Goal: Task Accomplishment & Management: Manage account settings

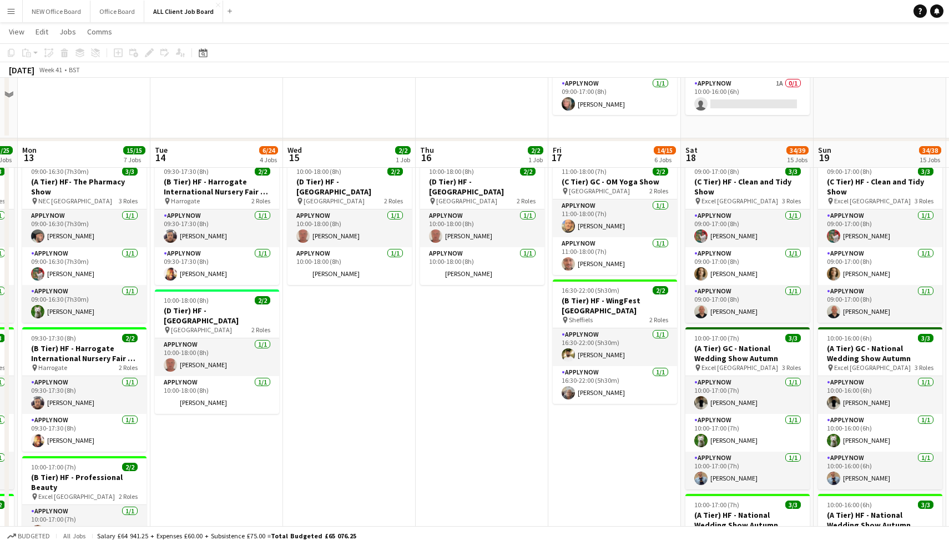
scroll to position [123, 0]
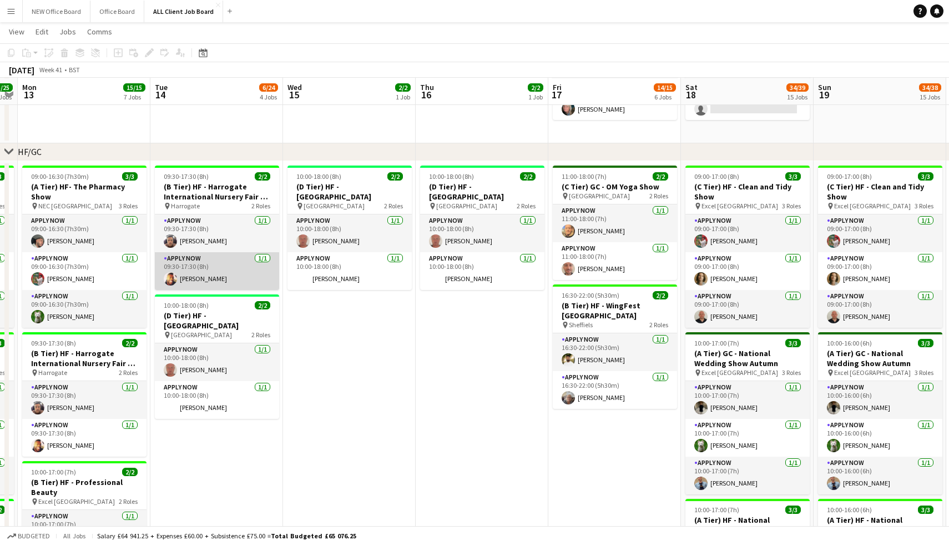
click at [221, 274] on app-card-role "APPLY NOW [DATE] 09:30-17:30 (8h) [PERSON_NAME]" at bounding box center [217, 271] width 124 height 38
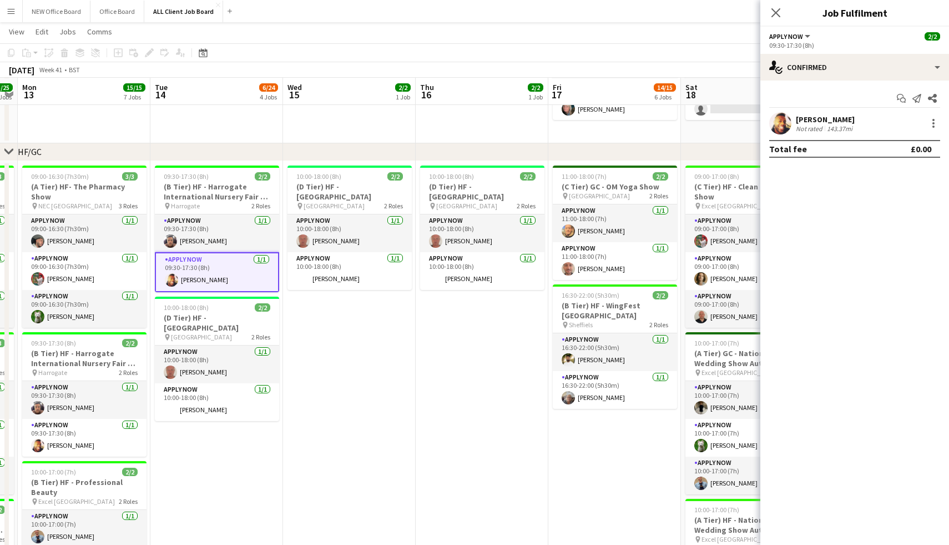
click at [819, 115] on div "[PERSON_NAME]" at bounding box center [825, 119] width 59 height 10
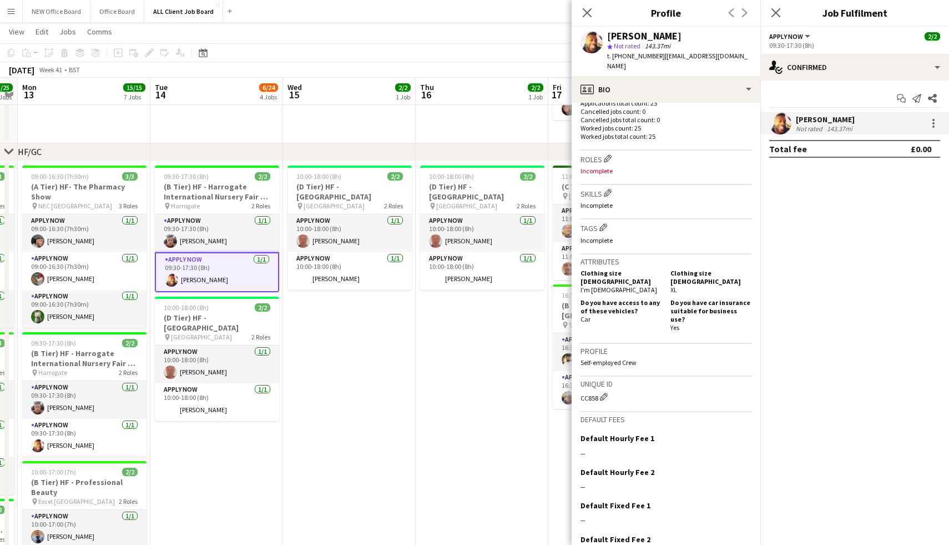
scroll to position [319, 0]
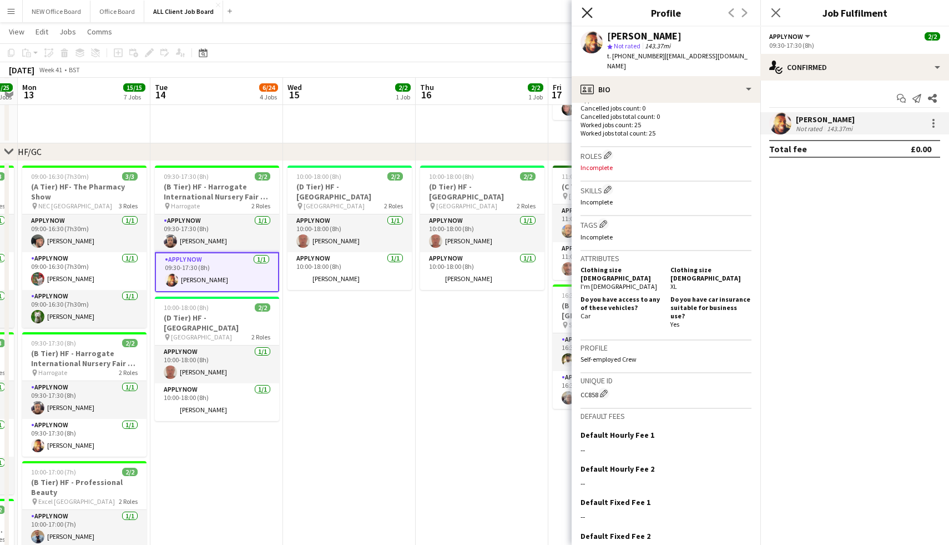
click at [588, 12] on icon at bounding box center [587, 12] width 11 height 11
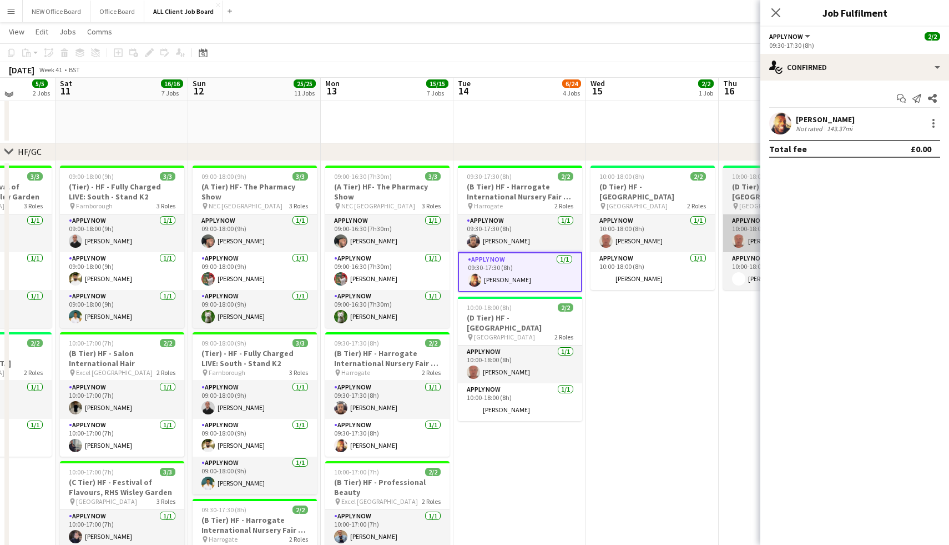
scroll to position [119, 0]
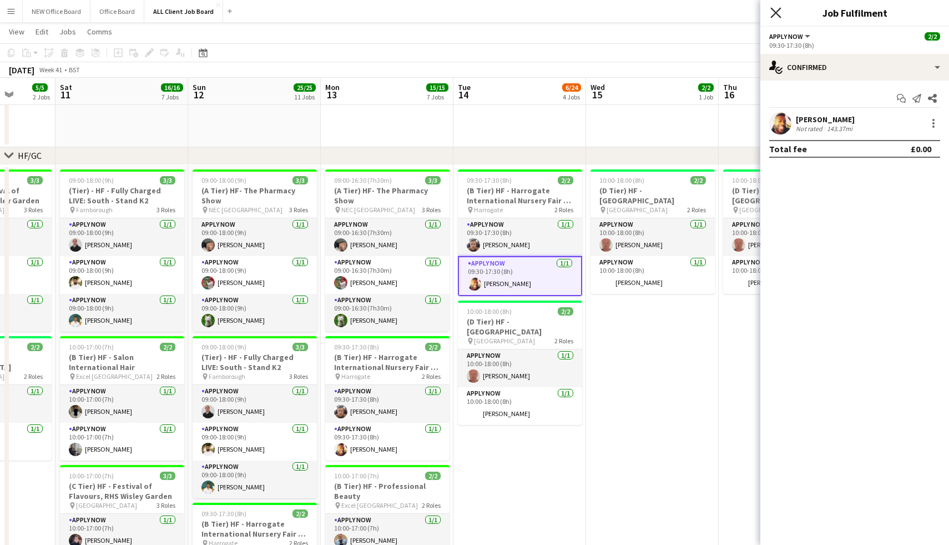
click at [775, 12] on icon at bounding box center [775, 12] width 11 height 11
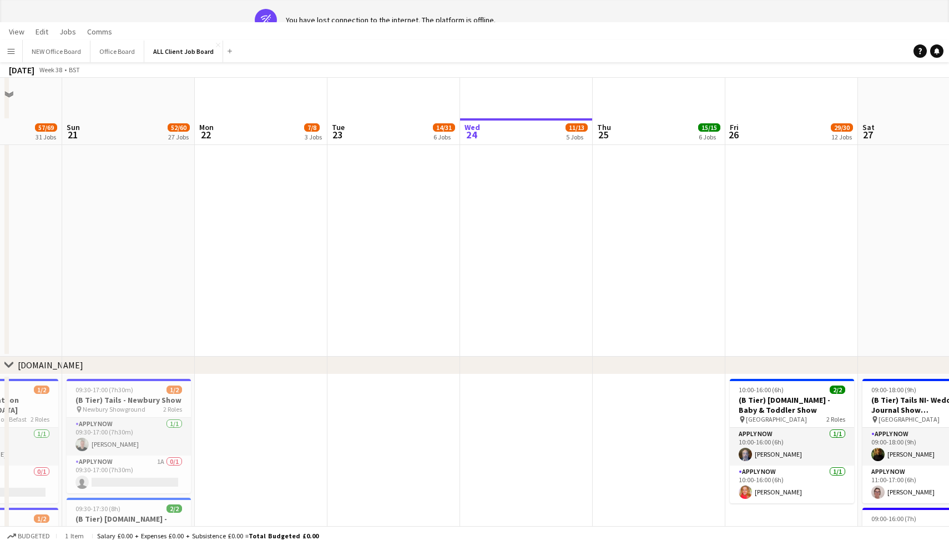
scroll to position [3149, 0]
